Goal: Information Seeking & Learning: Learn about a topic

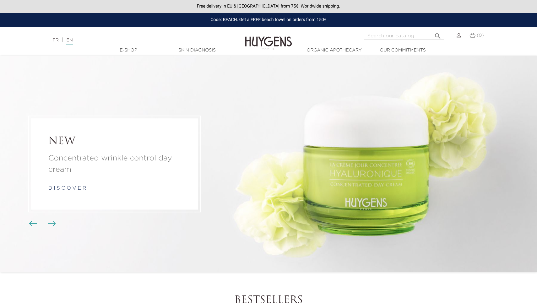
click at [51, 224] on img "Carousel buttons" at bounding box center [52, 224] width 8 height 6
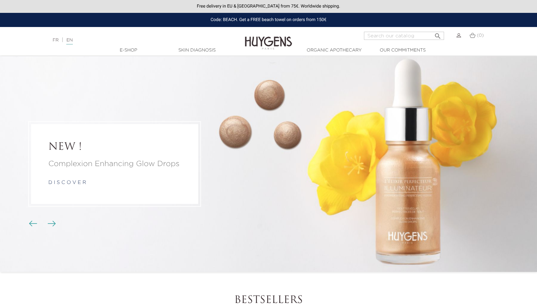
click at [51, 224] on img "Carousel buttons" at bounding box center [52, 224] width 8 height 6
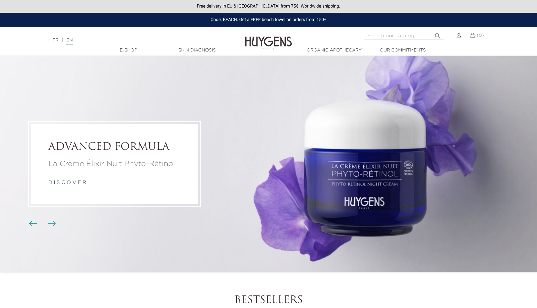
click at [51, 224] on img "Carousel buttons" at bounding box center [52, 224] width 8 height 6
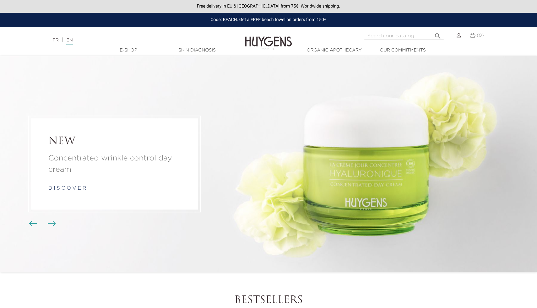
click at [51, 224] on img "Carousel buttons" at bounding box center [52, 224] width 8 height 6
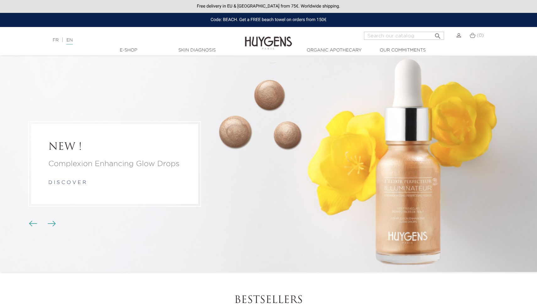
click at [51, 224] on img "Carousel buttons" at bounding box center [52, 224] width 8 height 6
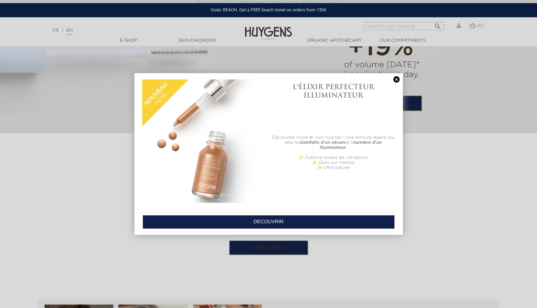
scroll to position [557, 0]
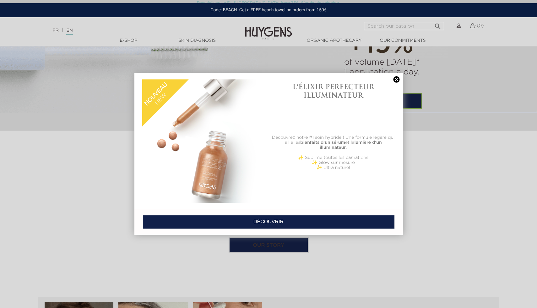
click at [396, 80] on link at bounding box center [396, 79] width 9 height 7
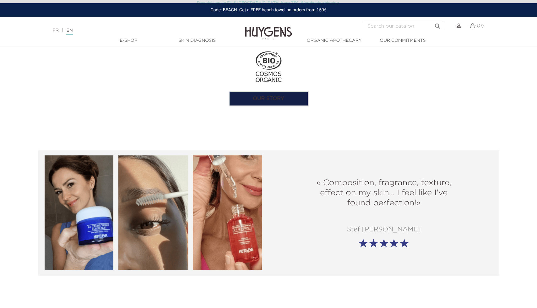
scroll to position [698, 0]
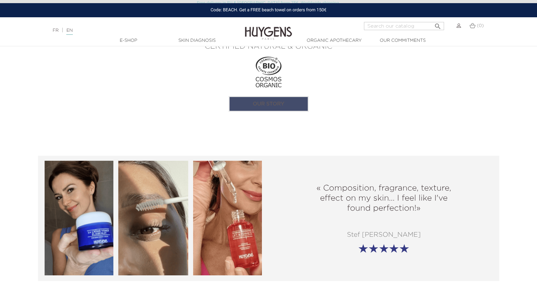
click at [282, 102] on link "Our story" at bounding box center [269, 104] width 80 height 16
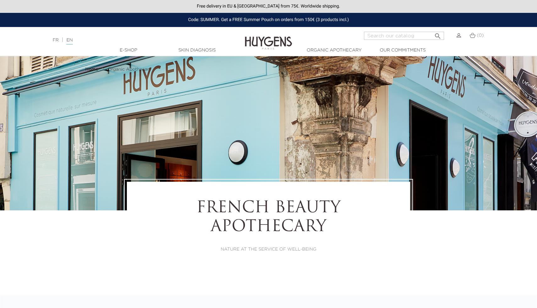
select select "FR"
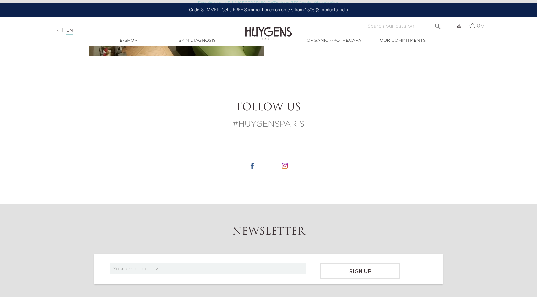
scroll to position [3257, 0]
